Goal: Task Accomplishment & Management: Use online tool/utility

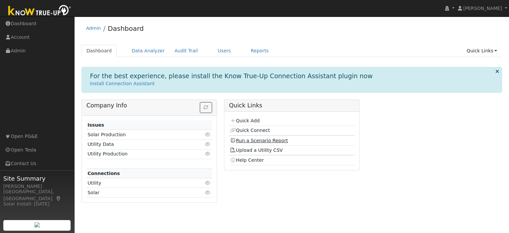
click at [260, 142] on link "Run a Scenario Report" at bounding box center [259, 140] width 58 height 5
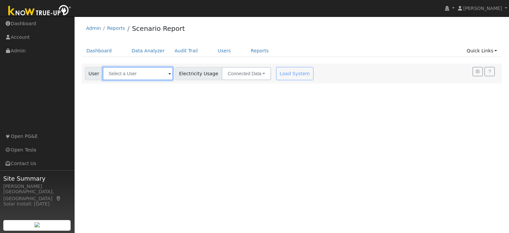
click at [142, 71] on input "text" at bounding box center [138, 73] width 70 height 13
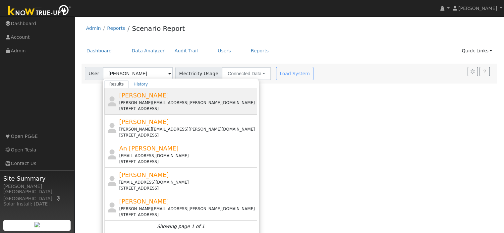
click at [135, 100] on div "phanindra.ganti+sbr@gmail.com" at bounding box center [187, 103] width 137 height 6
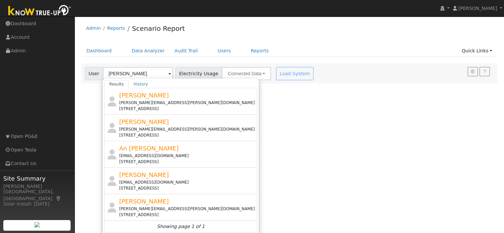
type input "Phanindra Ganti"
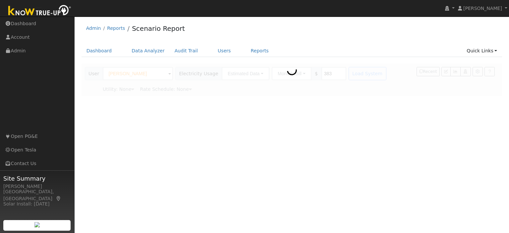
type input "Pacific Gas & Electric"
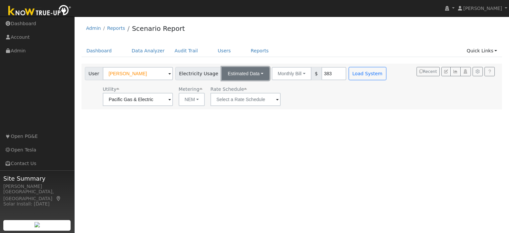
click at [249, 76] on button "Estimated Data" at bounding box center [246, 73] width 48 height 13
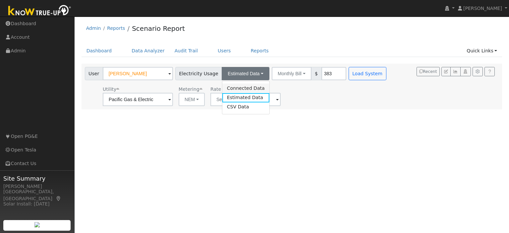
click at [241, 91] on link "Connected Data" at bounding box center [245, 88] width 47 height 9
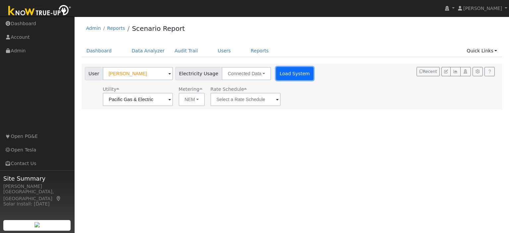
click at [287, 77] on button "Load System" at bounding box center [295, 73] width 38 height 13
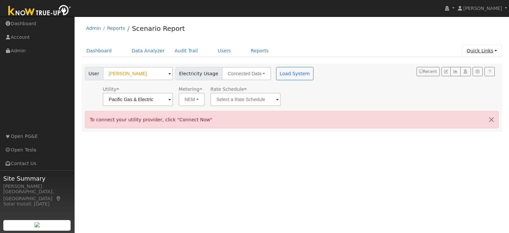
click at [494, 51] on link "Quick Links" at bounding box center [482, 51] width 40 height 12
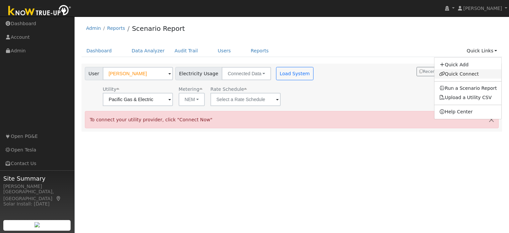
click at [455, 74] on link "Quick Connect" at bounding box center [468, 73] width 67 height 9
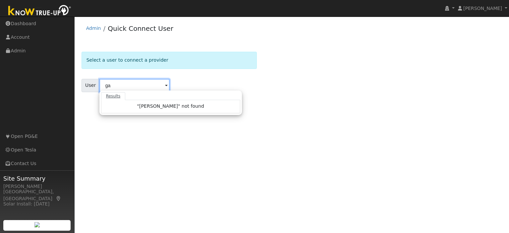
type input "g"
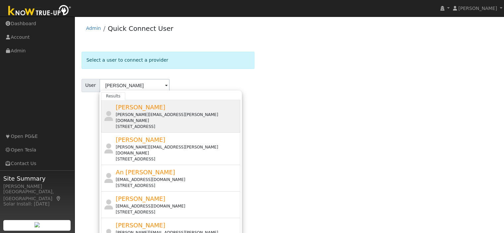
click at [124, 110] on span "[PERSON_NAME]" at bounding box center [141, 107] width 50 height 7
type input "[PERSON_NAME]"
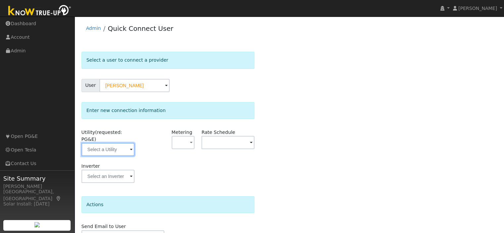
click at [129, 143] on input "text" at bounding box center [108, 149] width 53 height 13
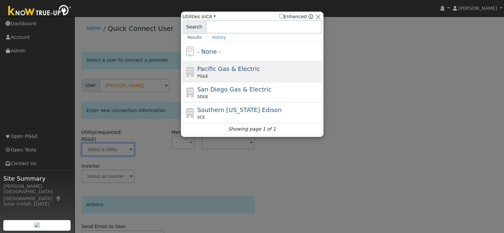
click at [210, 73] on div "Pacific Gas & Electric PG&E" at bounding box center [258, 71] width 123 height 15
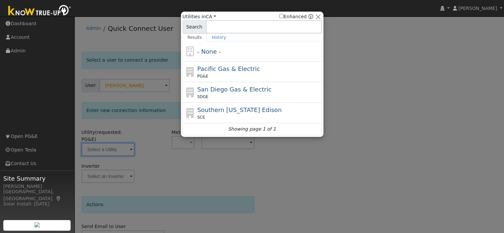
type input "PG&E"
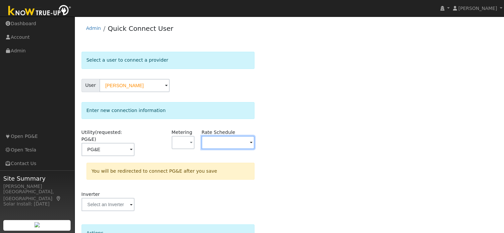
click at [135, 143] on input "text" at bounding box center [108, 149] width 53 height 13
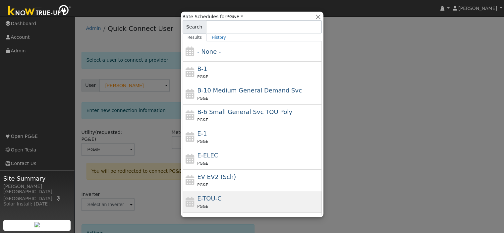
click at [207, 197] on span "E-TOU-C" at bounding box center [209, 198] width 25 height 7
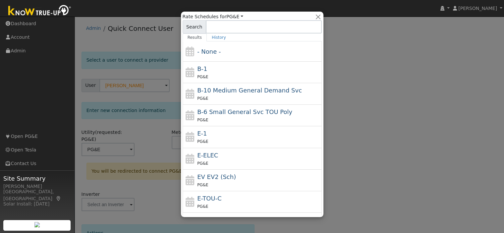
type input "E-TOU-C"
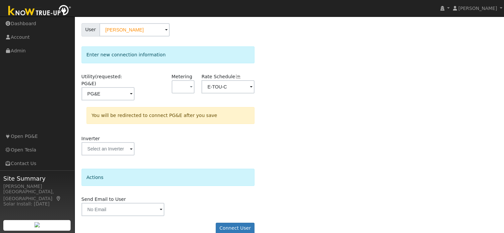
scroll to position [59, 0]
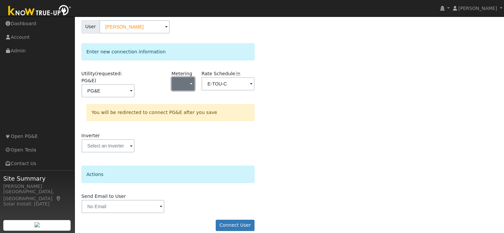
click at [186, 83] on button "button" at bounding box center [183, 83] width 23 height 13
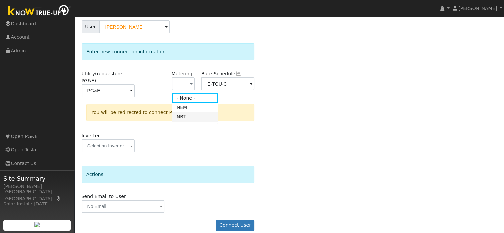
click at [182, 116] on link "NBT" at bounding box center [195, 116] width 46 height 9
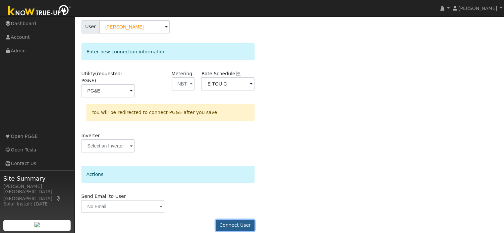
click at [239, 220] on button "Connect User" at bounding box center [235, 225] width 39 height 11
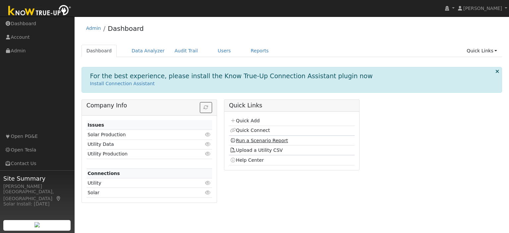
click at [259, 139] on link "Run a Scenario Report" at bounding box center [259, 140] width 58 height 5
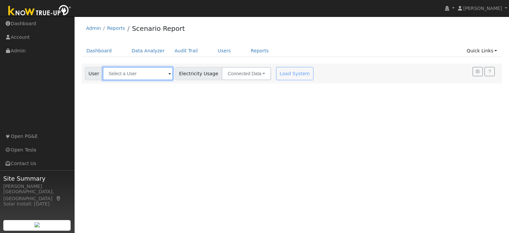
click at [161, 73] on input "text" at bounding box center [138, 73] width 70 height 13
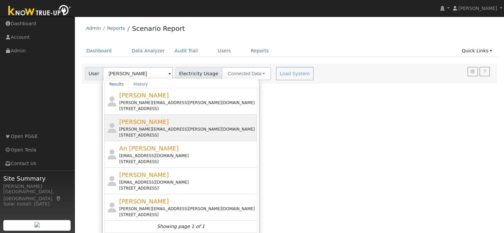
click at [154, 123] on span "[PERSON_NAME]" at bounding box center [144, 121] width 50 height 7
type input "[PERSON_NAME]"
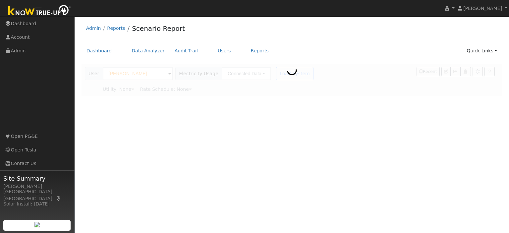
type input "Pacific Gas & Electric"
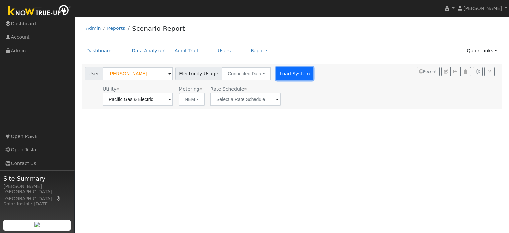
click at [277, 73] on button "Load System" at bounding box center [295, 73] width 38 height 13
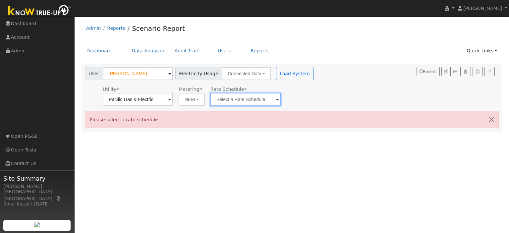
click at [173, 104] on input "text" at bounding box center [138, 99] width 70 height 13
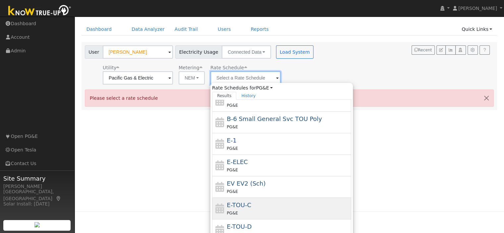
scroll to position [33, 0]
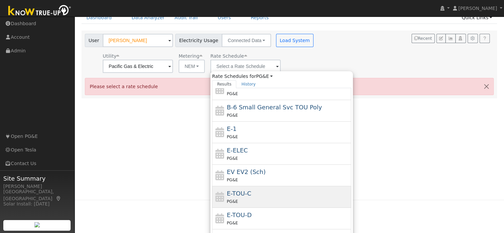
click at [244, 191] on span "E-TOU-C" at bounding box center [239, 193] width 25 height 7
type input "E-TOU-C"
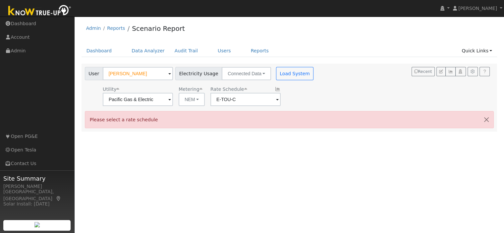
scroll to position [0, 0]
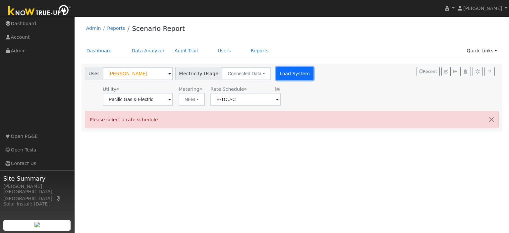
click at [289, 74] on button "Load System" at bounding box center [295, 73] width 38 height 13
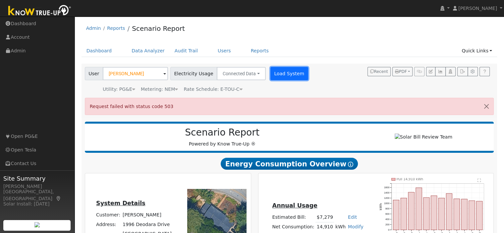
click at [286, 77] on button "Load System" at bounding box center [290, 73] width 38 height 13
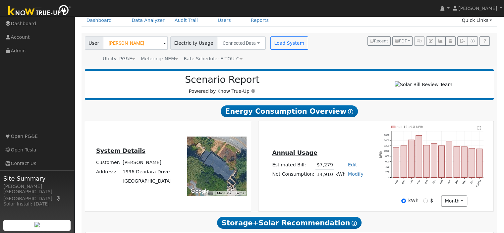
scroll to position [66, 0]
